Goal: Task Accomplishment & Management: Use online tool/utility

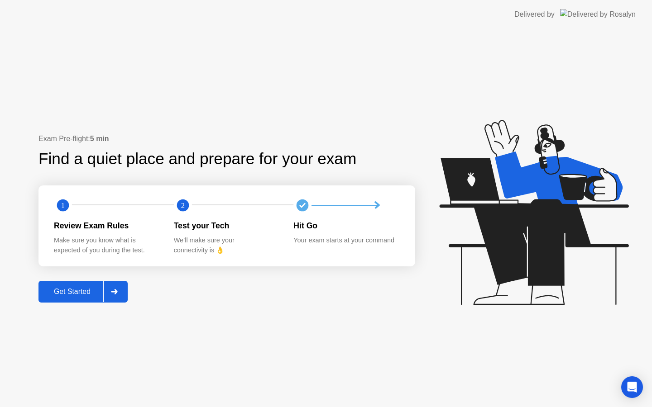
click at [71, 288] on div "Get Started" at bounding box center [72, 292] width 62 height 8
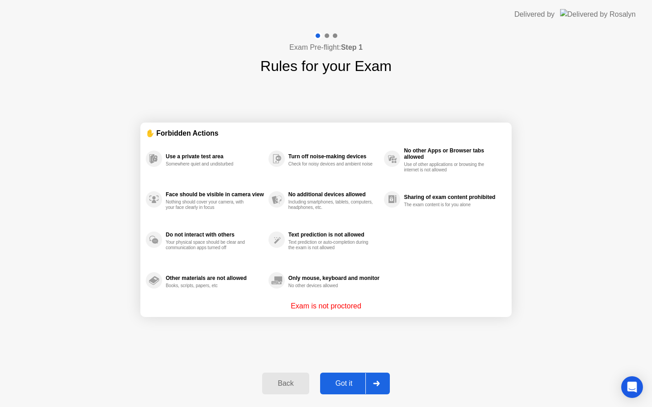
click at [351, 382] on div "Got it" at bounding box center [344, 384] width 43 height 8
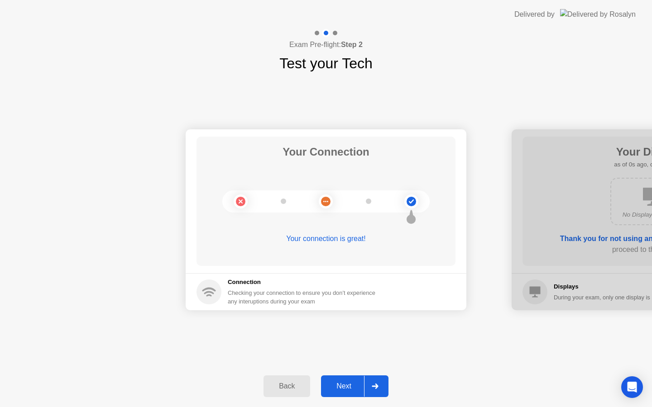
click at [346, 385] on div "Next" at bounding box center [344, 386] width 40 height 8
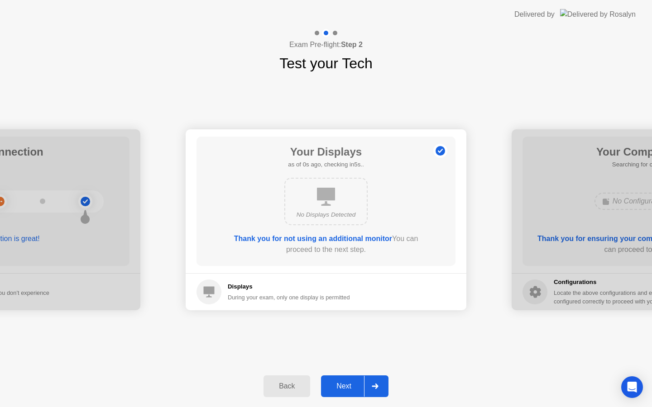
click at [346, 385] on div "Next" at bounding box center [344, 386] width 40 height 8
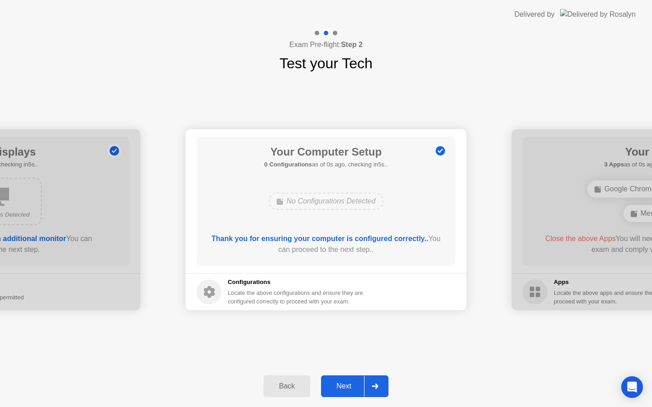
click at [346, 385] on div "Next" at bounding box center [344, 386] width 40 height 8
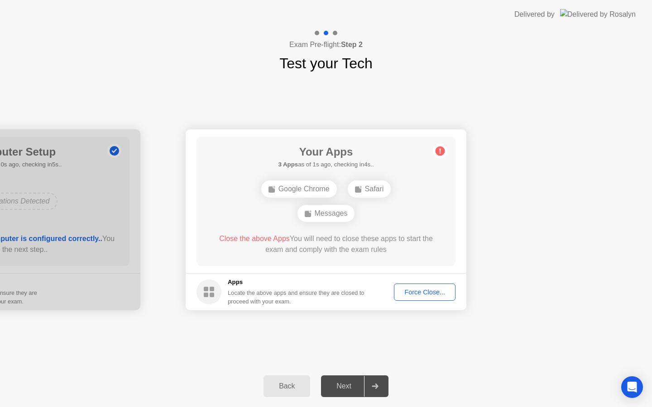
click at [412, 289] on div "Force Close..." at bounding box center [424, 292] width 55 height 7
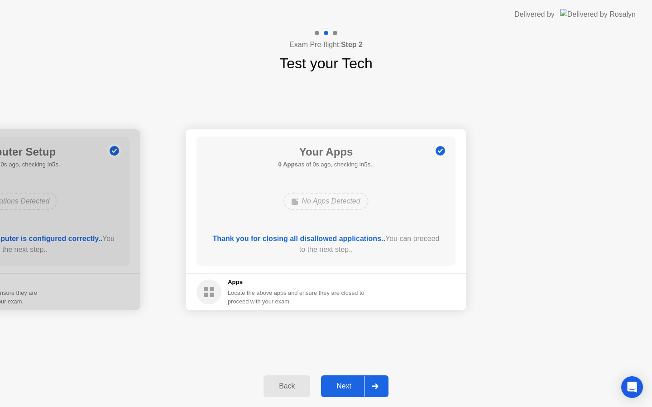
click at [352, 388] on div "Next" at bounding box center [344, 386] width 40 height 8
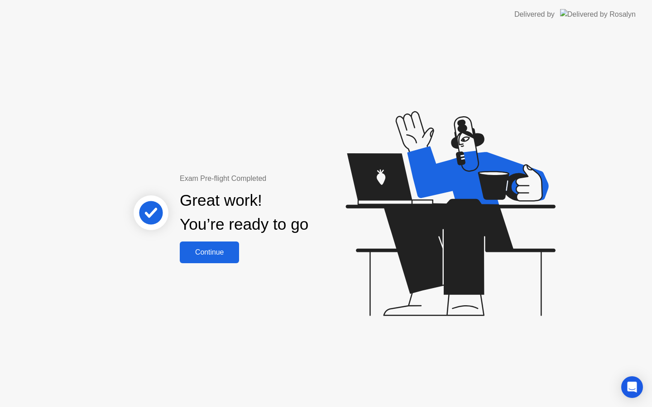
click at [236, 248] on div "Continue" at bounding box center [209, 252] width 54 height 8
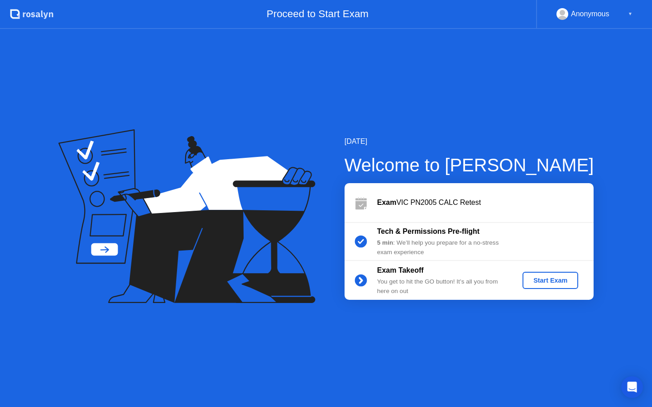
click at [541, 286] on button "Start Exam" at bounding box center [550, 280] width 56 height 17
